Goal: Information Seeking & Learning: Find specific fact

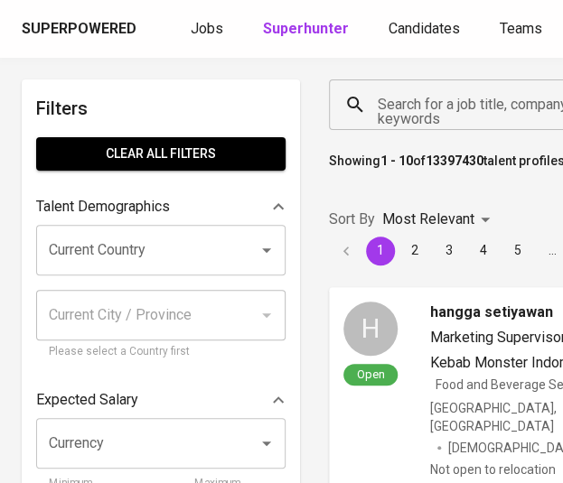
click at [496, 104] on input "Search for a job title, company or other keywords" at bounding box center [477, 105] width 209 height 34
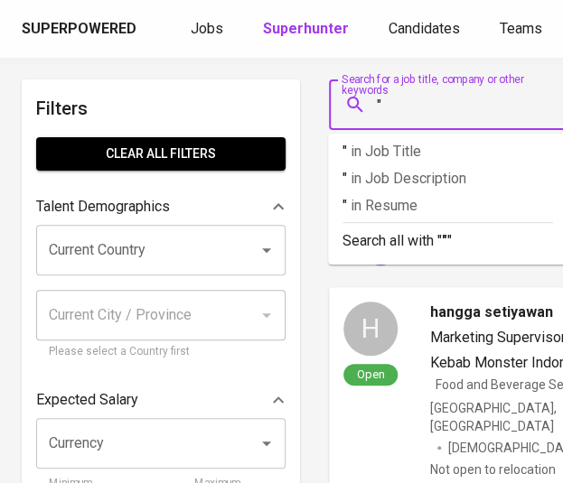
paste input "(021) 8874831"
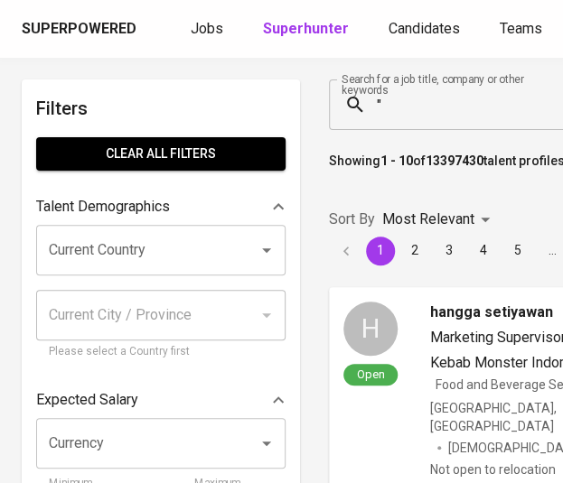
click at [412, 118] on input """ at bounding box center [477, 105] width 209 height 34
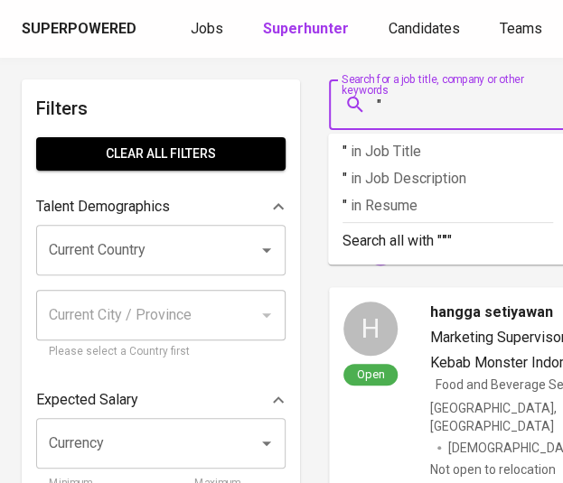
paste input "Prakarsa [PERSON_NAME] [PERSON_NAME]"
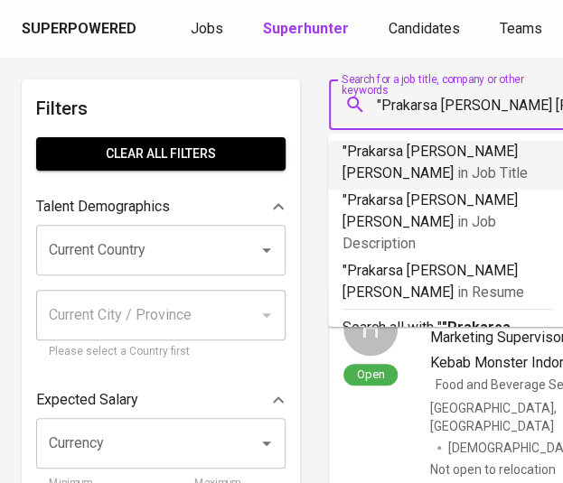
type input ""Prakarsa [PERSON_NAME] [PERSON_NAME]""
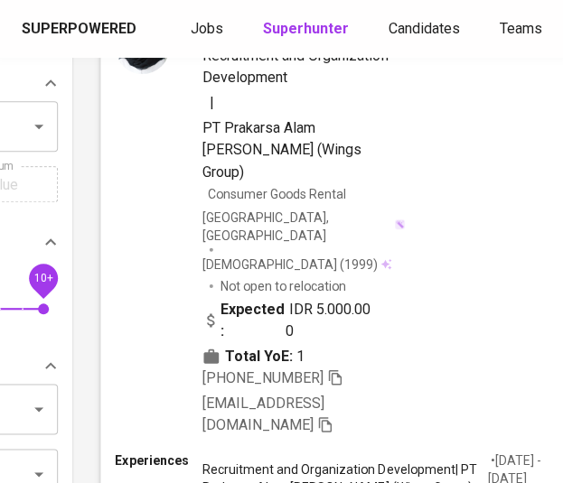
scroll to position [318, 228]
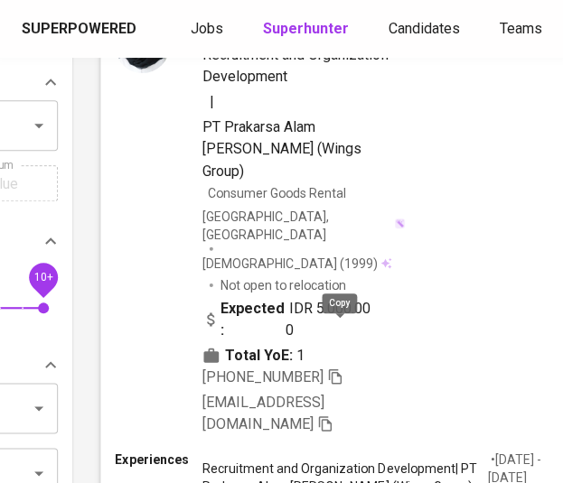
click at [337, 368] on icon "button" at bounding box center [335, 376] width 16 height 16
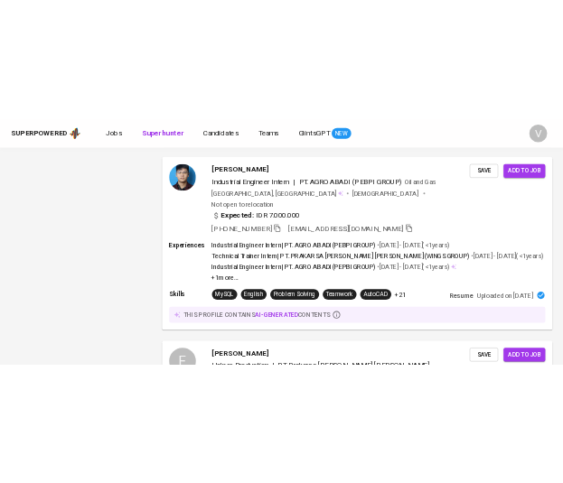
scroll to position [1760, 0]
